Goal: Information Seeking & Learning: Understand process/instructions

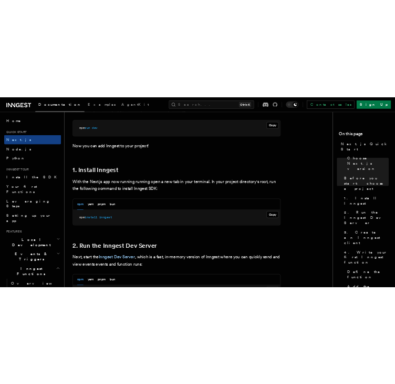
scroll to position [493, 0]
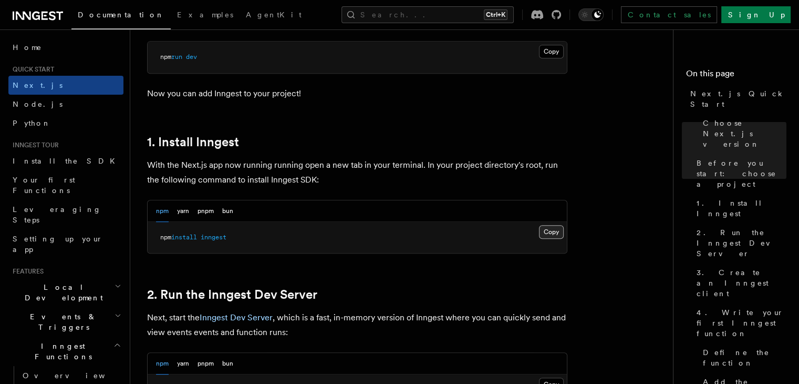
click at [539, 227] on button "Copy Copied" at bounding box center [551, 232] width 25 height 14
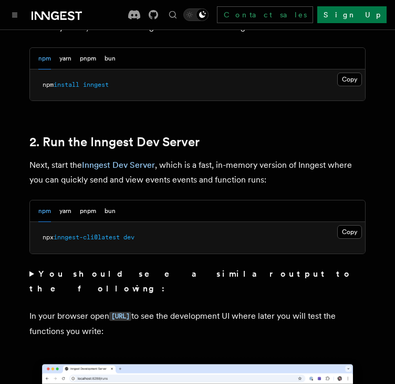
scroll to position [661, 0]
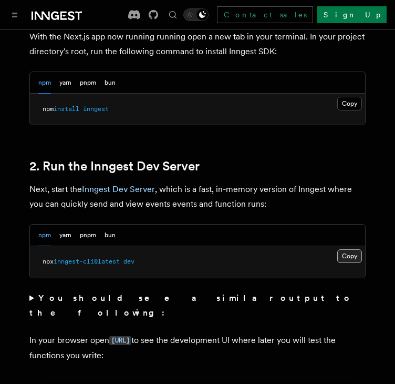
click at [354, 249] on button "Copy Copied" at bounding box center [349, 256] width 25 height 14
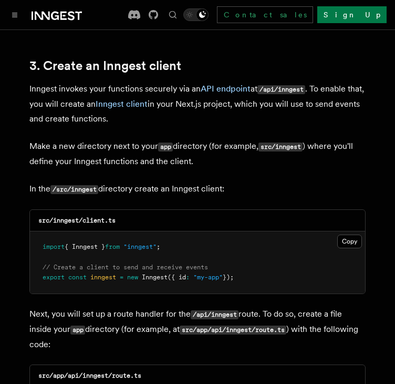
scroll to position [1231, 0]
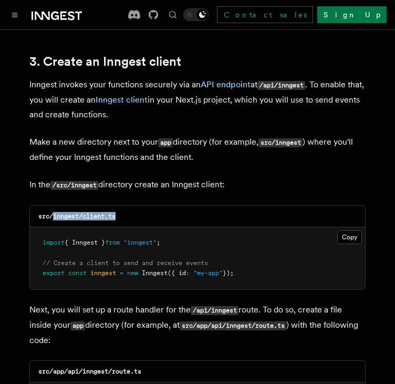
drag, startPoint x: 126, startPoint y: 185, endPoint x: 52, endPoint y: 189, distance: 74.2
click at [52, 205] on div "src/inngest/client.ts" at bounding box center [197, 216] width 335 height 22
copy code "inngest/client.ts"
click at [108, 205] on div "src/inngest/client.ts" at bounding box center [197, 216] width 335 height 22
drag, startPoint x: 120, startPoint y: 188, endPoint x: 84, endPoint y: 191, distance: 36.4
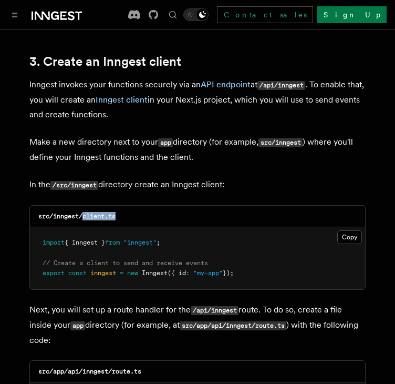
click at [84, 205] on div "src/inngest/client.ts" at bounding box center [197, 216] width 335 height 22
copy code "client.ts"
click at [343, 230] on button "Copy Copied" at bounding box center [349, 237] width 25 height 14
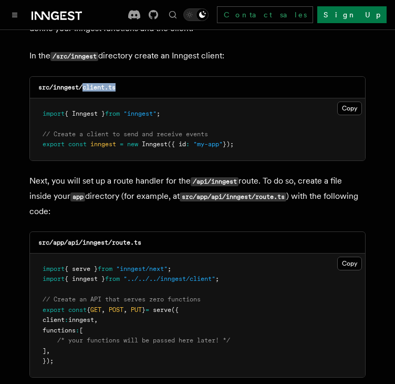
scroll to position [1393, 0]
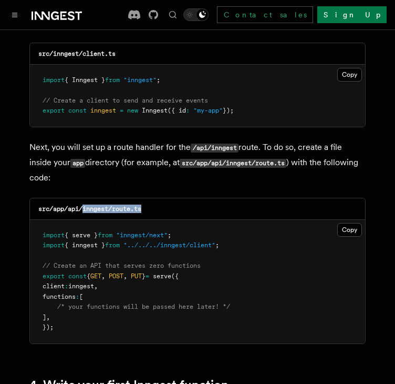
drag, startPoint x: 82, startPoint y: 177, endPoint x: 153, endPoint y: 171, distance: 70.6
click at [153, 198] on div "src/app/api/inngest/route.ts" at bounding box center [197, 209] width 335 height 22
copy code "inngest/route.ts"
click at [347, 223] on button "Copy Copied" at bounding box center [349, 230] width 25 height 14
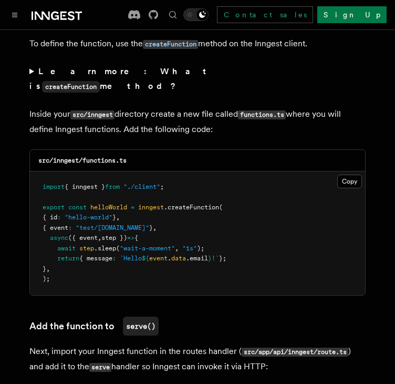
scroll to position [1893, 0]
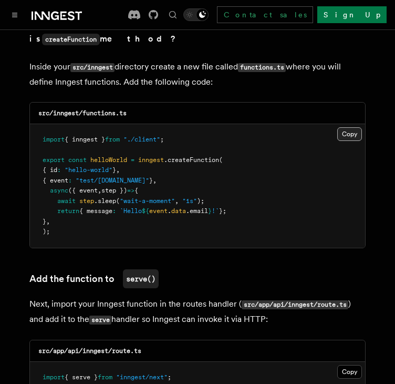
click at [350, 127] on button "Copy Copied" at bounding box center [349, 134] width 25 height 14
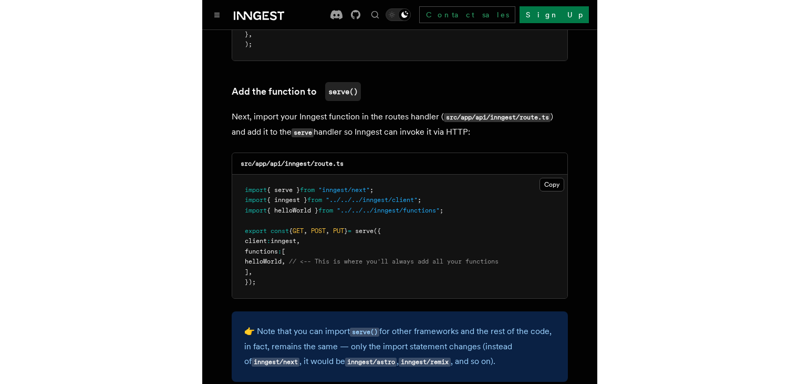
scroll to position [2081, 0]
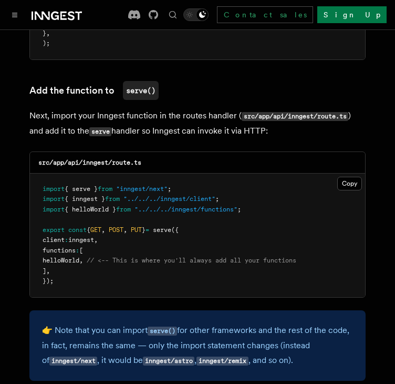
click at [76, 256] on span "helloWorld" at bounding box center [61, 259] width 37 height 7
copy span "helloWorld"
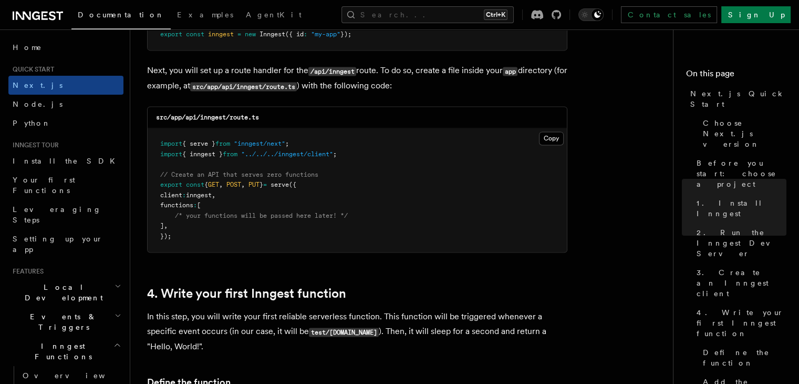
scroll to position [1452, 0]
drag, startPoint x: 200, startPoint y: 118, endPoint x: 272, endPoint y: 123, distance: 72.1
click at [272, 123] on div "src/app/api/inngest/route.ts" at bounding box center [357, 119] width 419 height 22
copy code "inngest/route.ts"
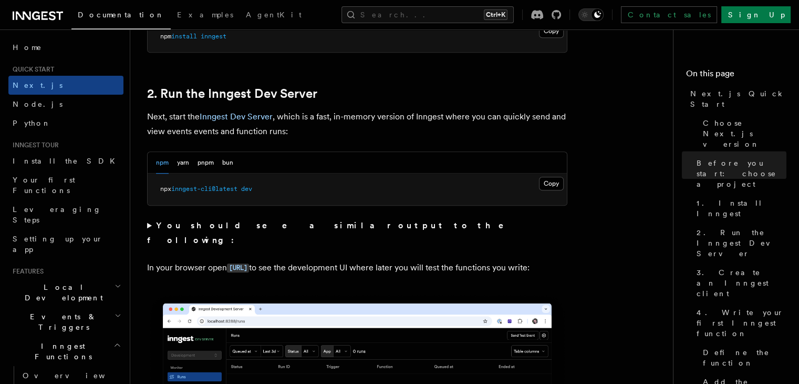
scroll to position [691, 0]
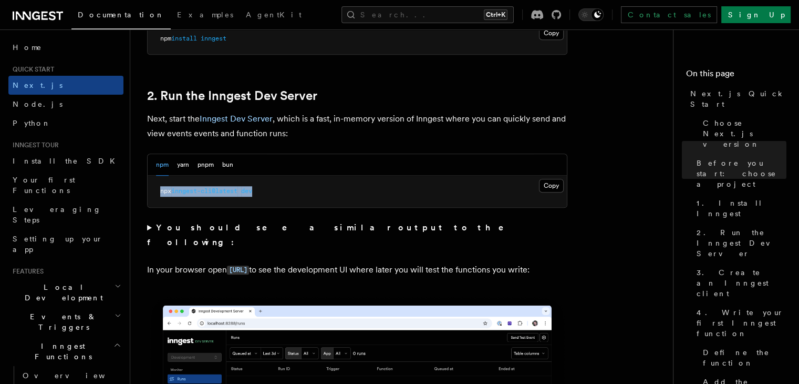
drag, startPoint x: 262, startPoint y: 188, endPoint x: 142, endPoint y: 197, distance: 120.1
copy span "npx inngest-cli@latest dev"
click at [26, 9] on link at bounding box center [38, 14] width 50 height 15
